Goal: Transaction & Acquisition: Purchase product/service

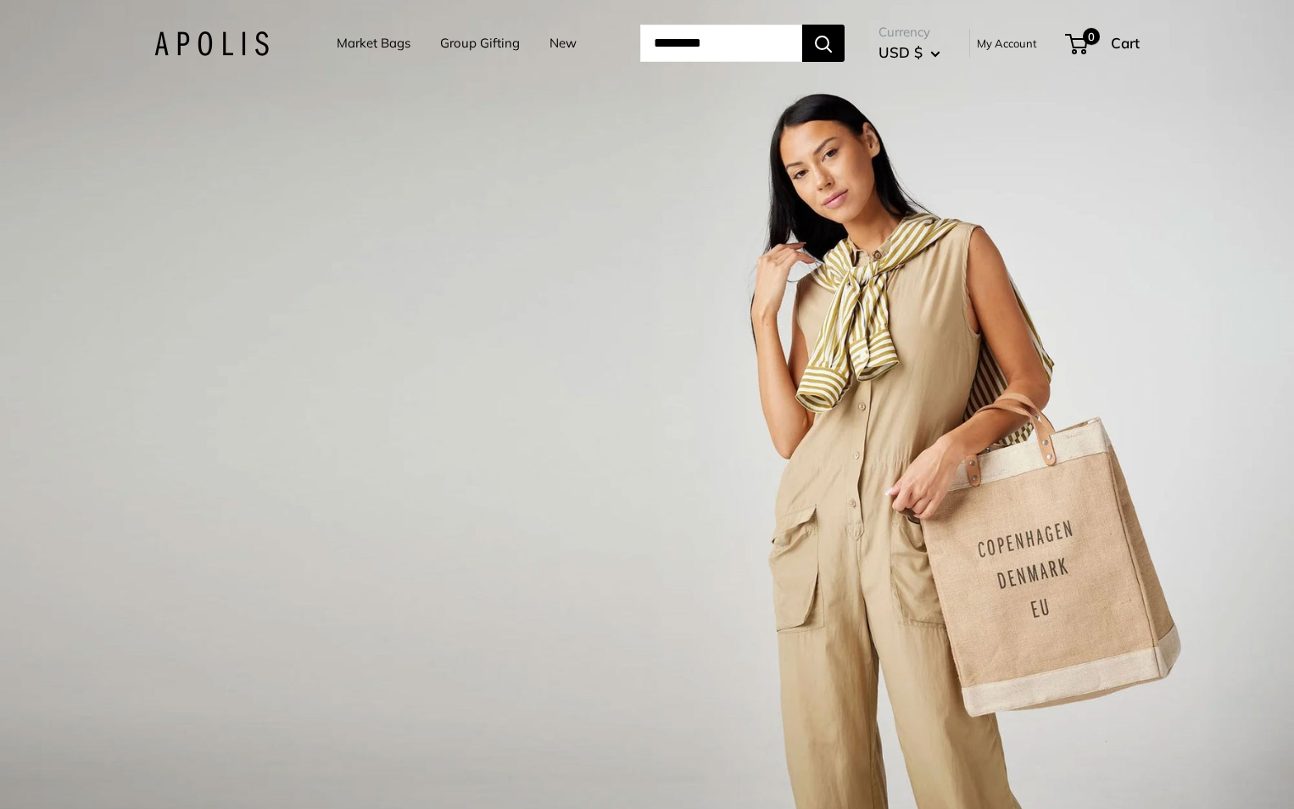
click at [719, 37] on input "Search..." at bounding box center [721, 43] width 162 height 37
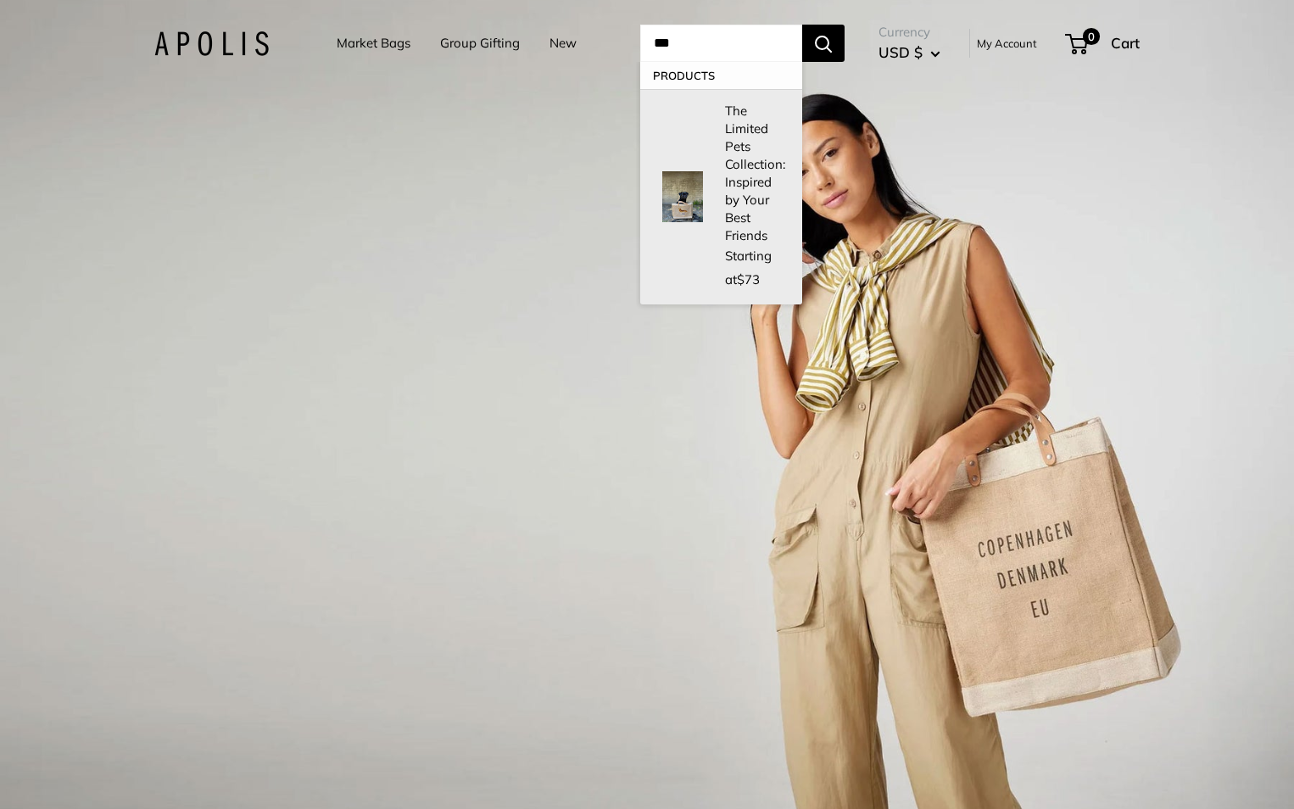
type input "***"
click at [674, 171] on img at bounding box center [682, 196] width 51 height 51
